Goal: Task Accomplishment & Management: Use online tool/utility

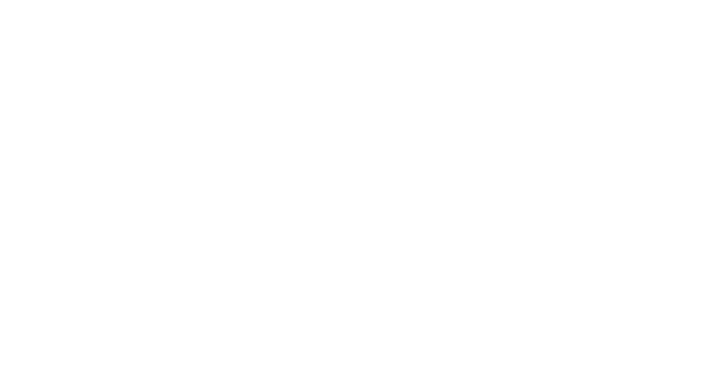
click at [439, 42] on html at bounding box center [364, 185] width 728 height 370
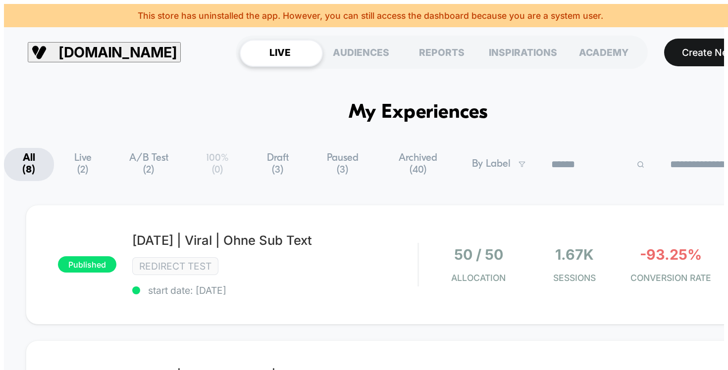
drag, startPoint x: 439, startPoint y: 72, endPoint x: 334, endPoint y: 73, distance: 104.5
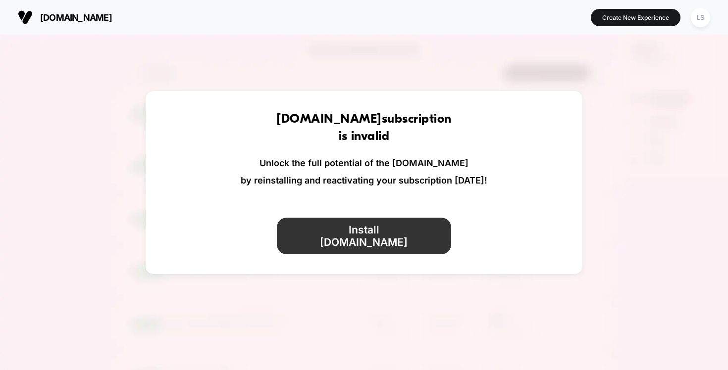
click at [326, 239] on button "Install [DOMAIN_NAME]" at bounding box center [364, 236] width 175 height 37
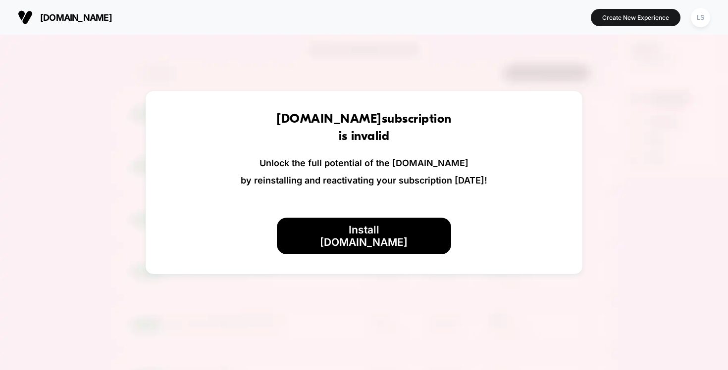
click at [397, 133] on h1 "[DOMAIN_NAME] subscription is invalid" at bounding box center [363, 128] width 175 height 35
click at [659, 161] on img at bounding box center [364, 220] width 728 height 370
click at [34, 301] on img at bounding box center [364, 220] width 728 height 370
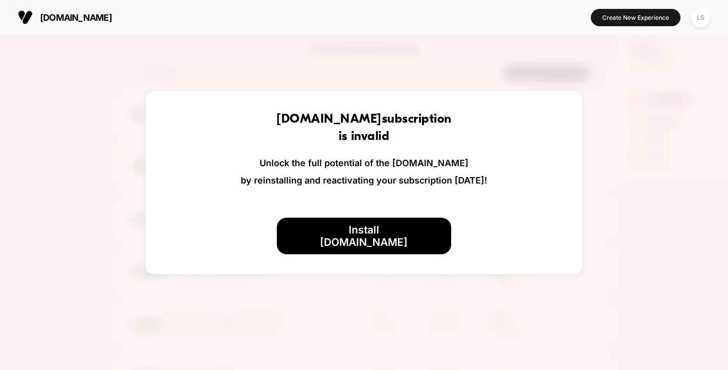
click at [99, 15] on span "[DOMAIN_NAME]" at bounding box center [76, 17] width 72 height 10
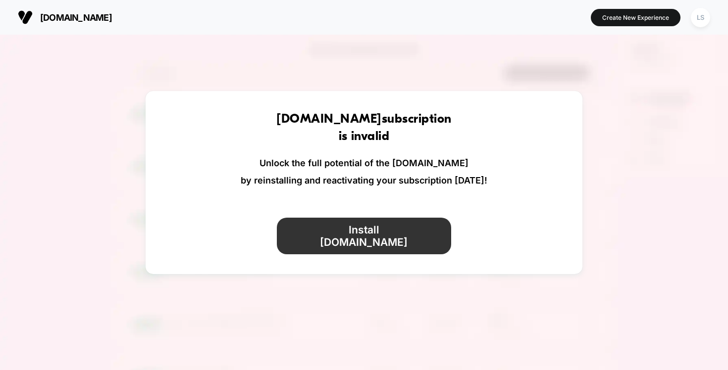
click at [340, 236] on button "Install [DOMAIN_NAME]" at bounding box center [364, 236] width 175 height 37
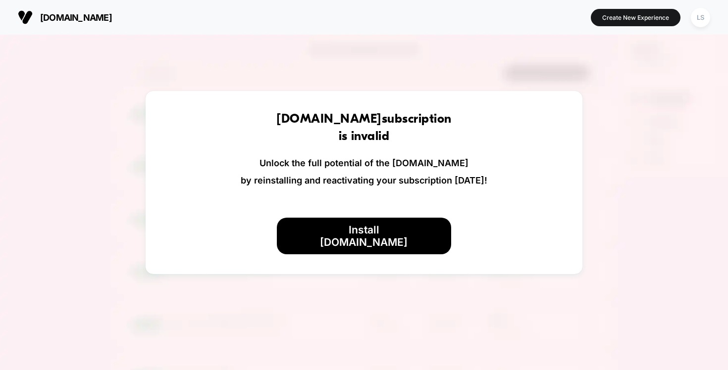
click at [40, 312] on img at bounding box center [364, 220] width 728 height 370
